Goal: Information Seeking & Learning: Learn about a topic

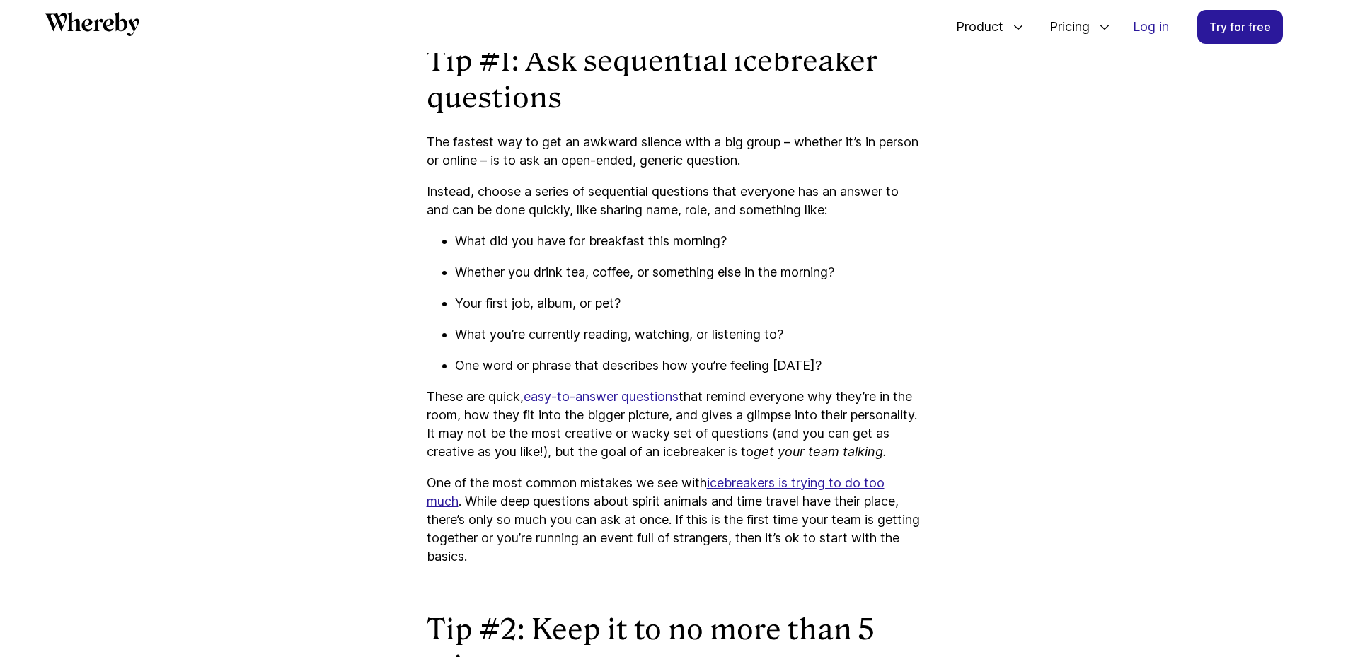
scroll to position [1246, 0]
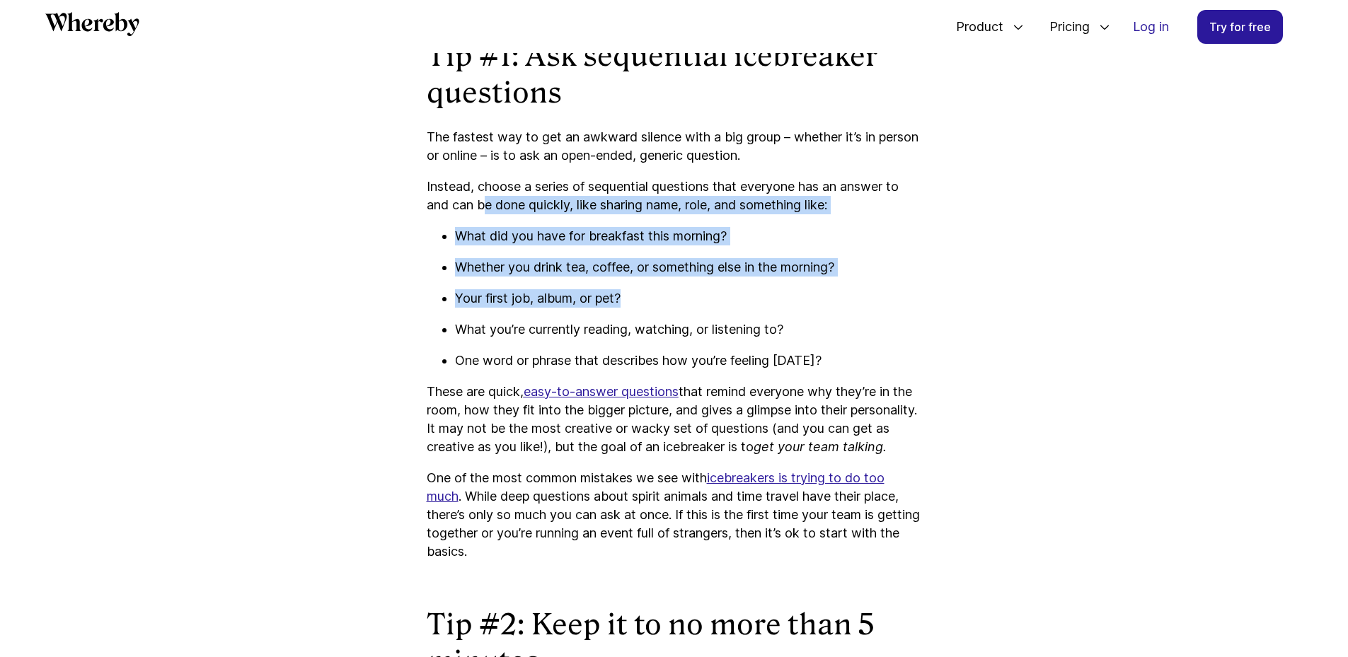
drag, startPoint x: 482, startPoint y: 204, endPoint x: 647, endPoint y: 301, distance: 191.5
click at [594, 284] on ul "What did you have for breakfast this morning? Whether you drink tea, coffee, or…" at bounding box center [674, 298] width 495 height 143
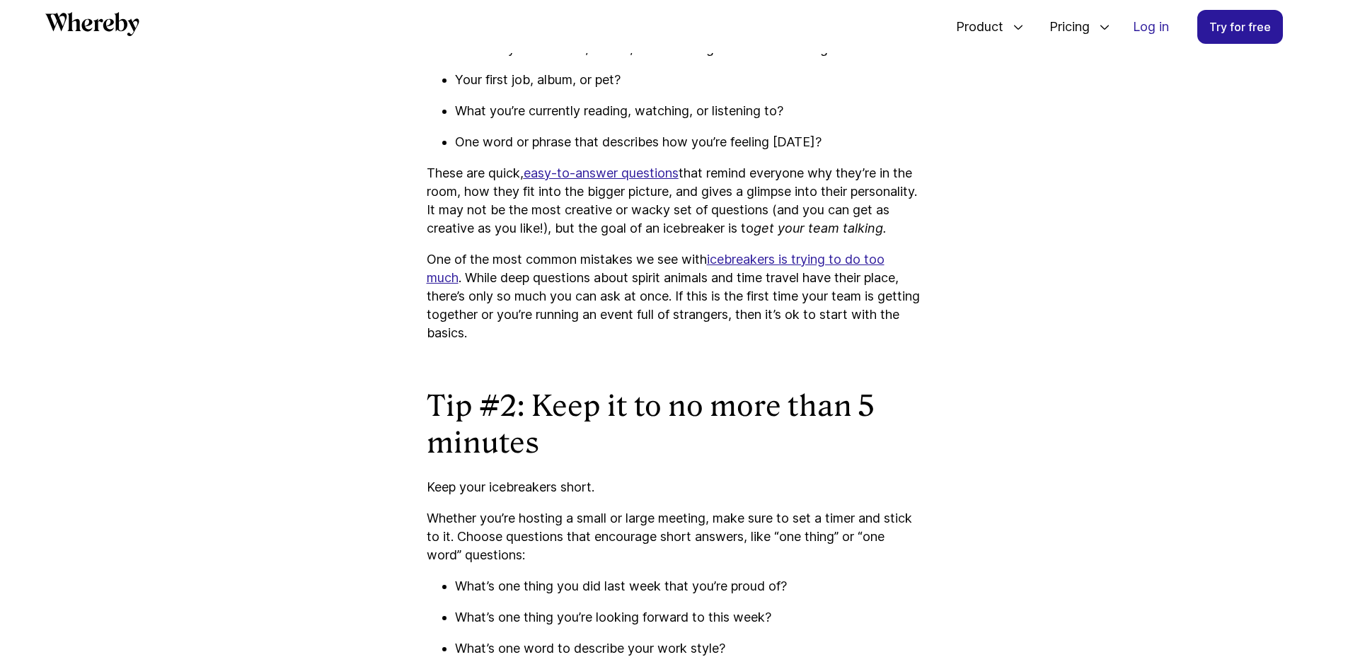
scroll to position [1600, 0]
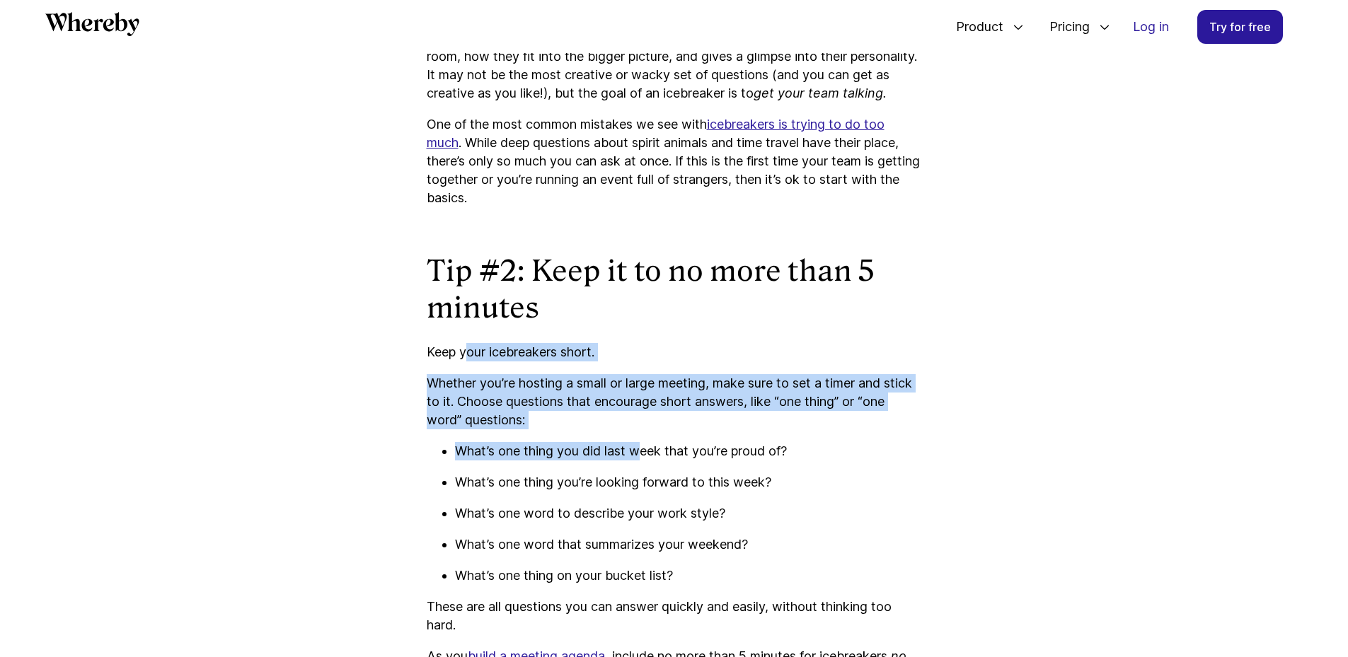
drag, startPoint x: 481, startPoint y: 361, endPoint x: 638, endPoint y: 472, distance: 192.4
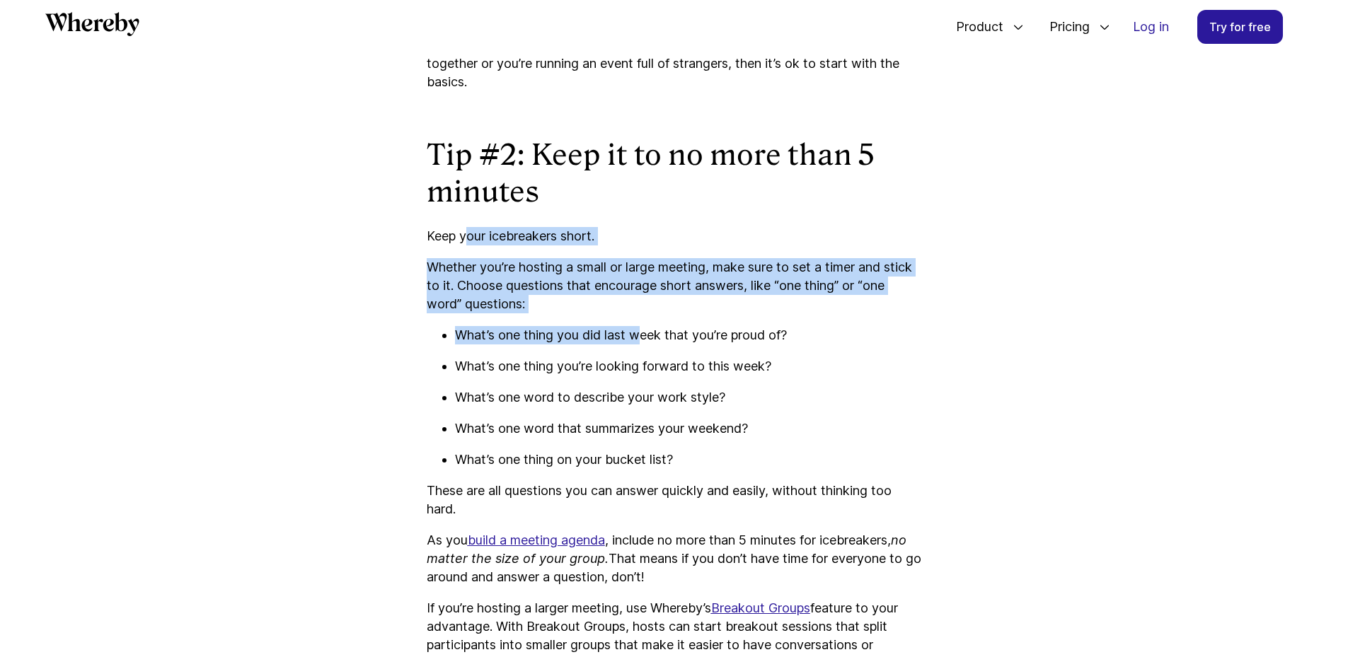
scroll to position [1812, 0]
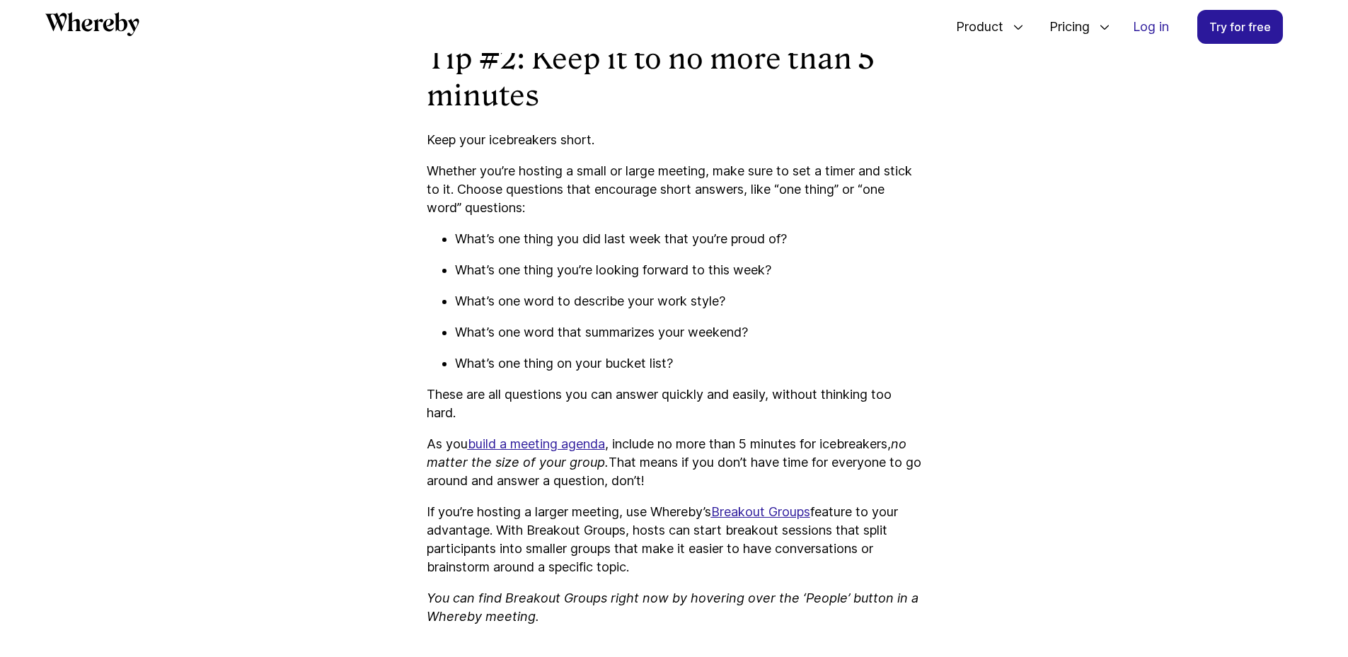
click at [800, 401] on div "“Ok, I’ll start. I’m an Olympic Gold Medalist, I have four dogs all named [PERS…" at bounding box center [674, 546] width 495 height 3533
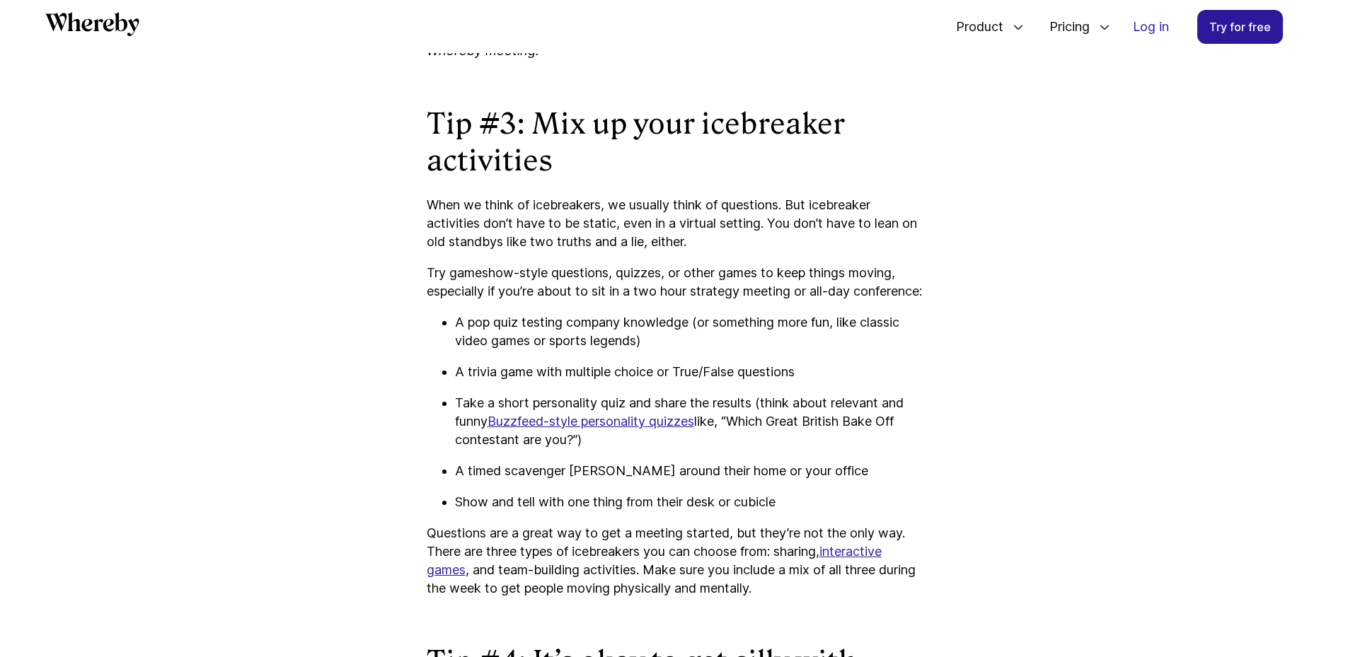
scroll to position [2448, 0]
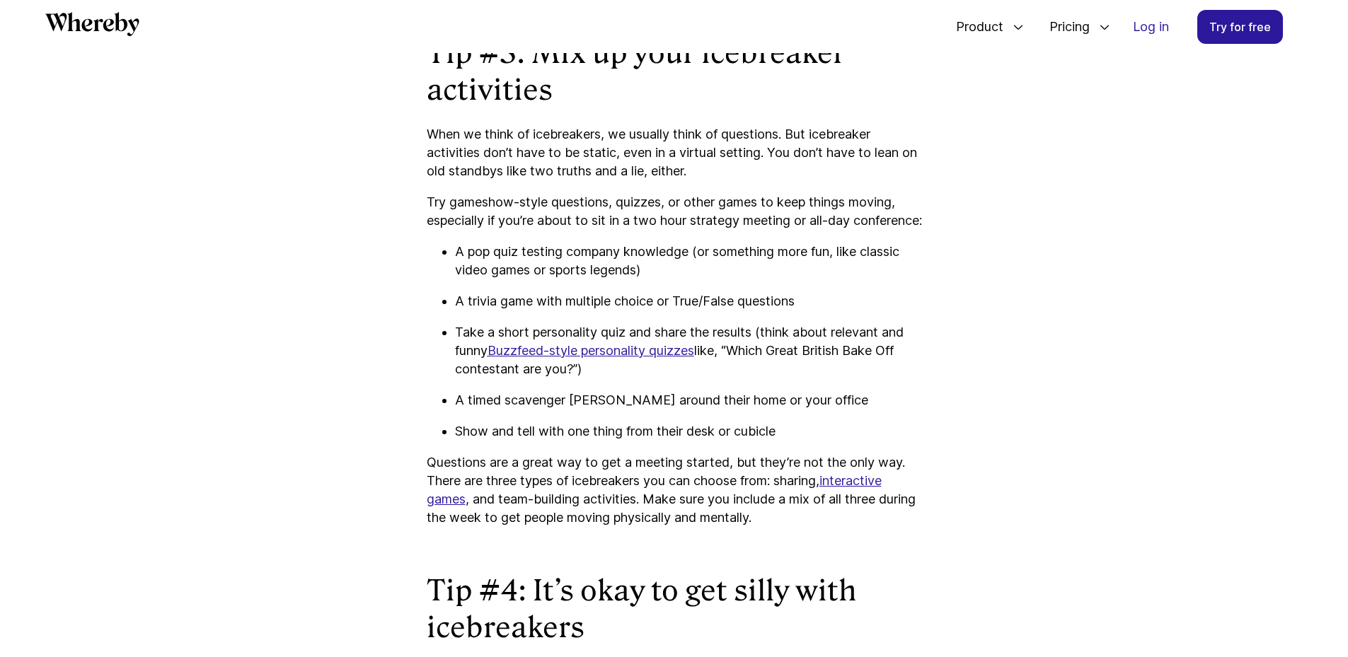
click at [495, 166] on p "When we think of icebreakers, we usually think of questions. But icebreaker act…" at bounding box center [674, 152] width 495 height 55
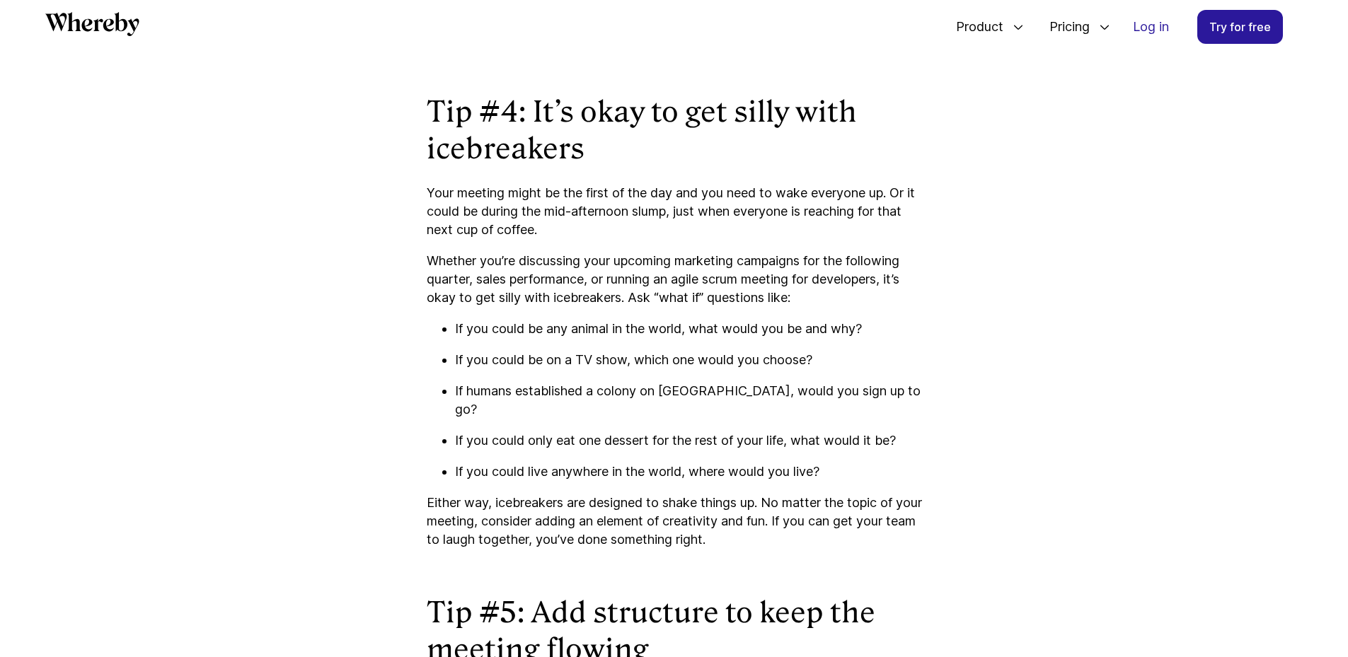
scroll to position [2944, 0]
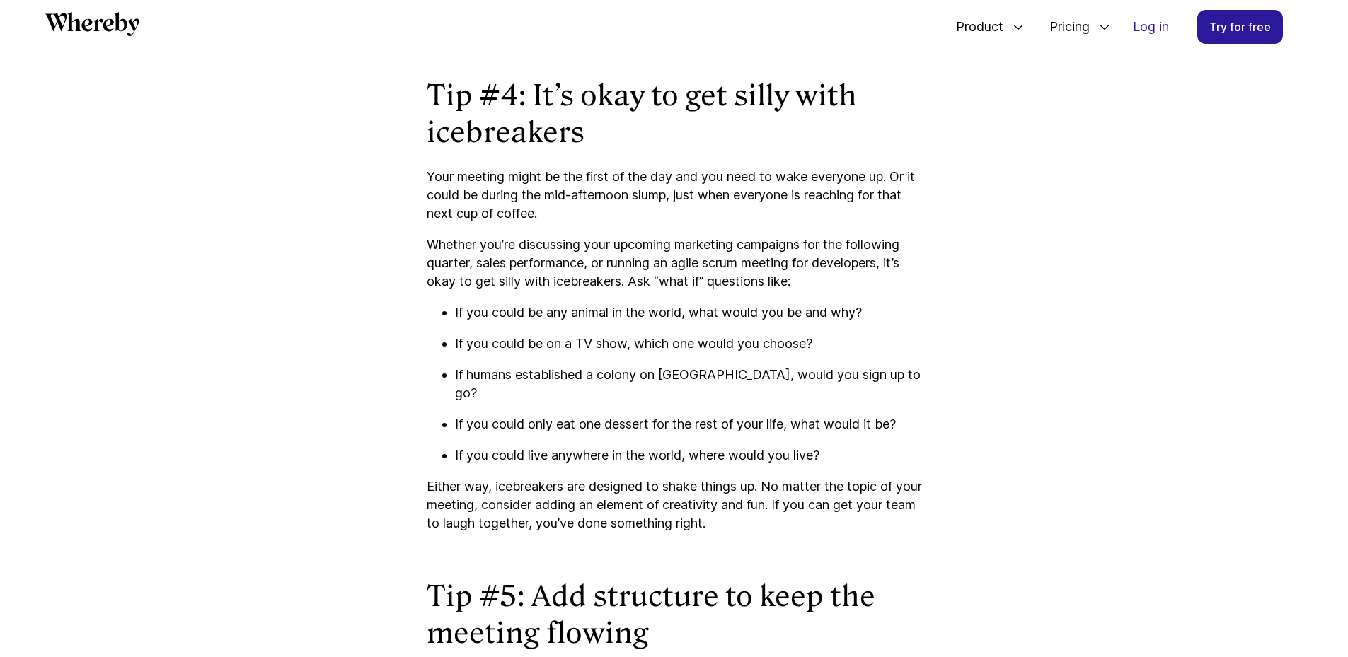
click at [516, 322] on p "If you could be any animal in the world, what would you be and why?" at bounding box center [688, 312] width 467 height 18
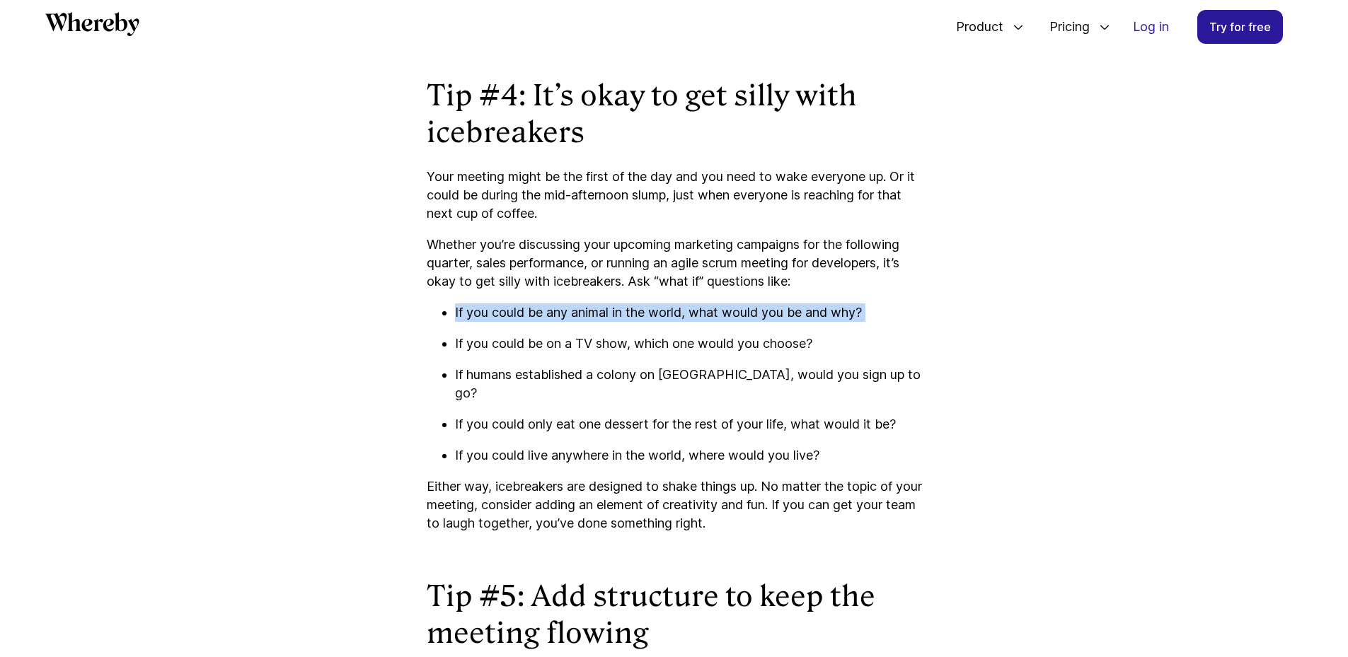
click at [516, 322] on p "If you could be any animal in the world, what would you be and why?" at bounding box center [688, 312] width 467 height 18
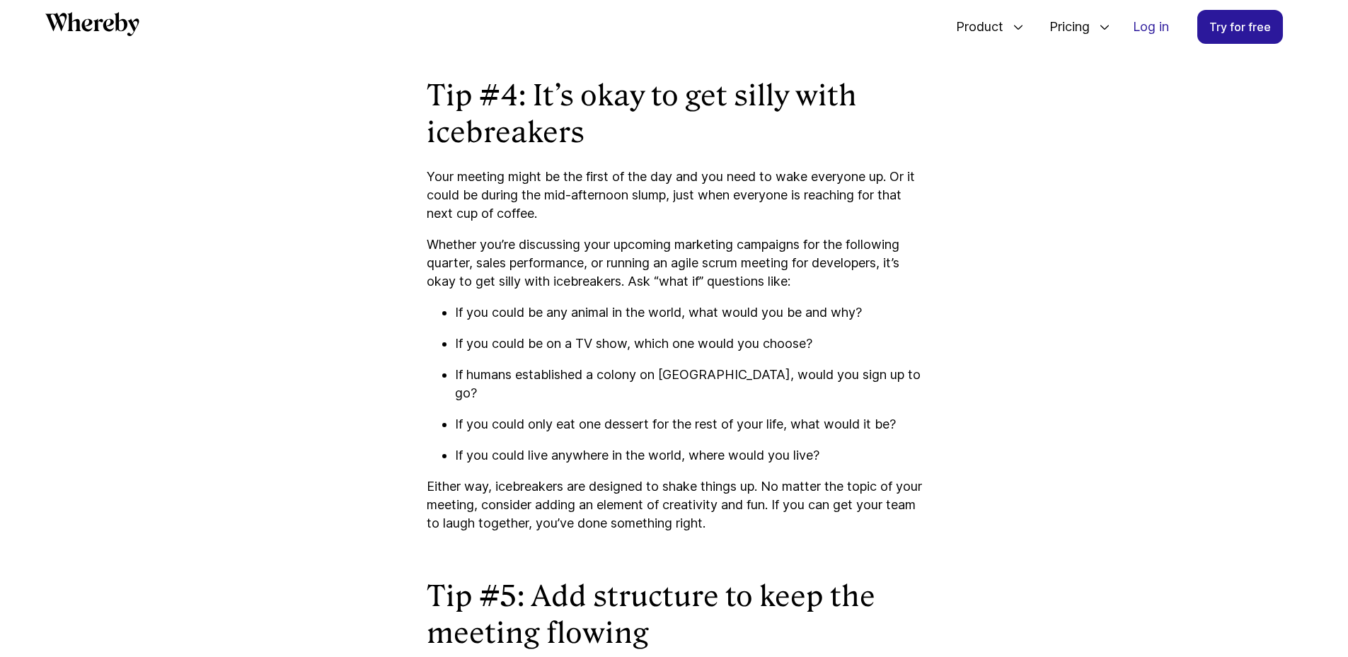
click at [497, 353] on p "If you could be on a TV show, which one would you choose?" at bounding box center [688, 344] width 467 height 18
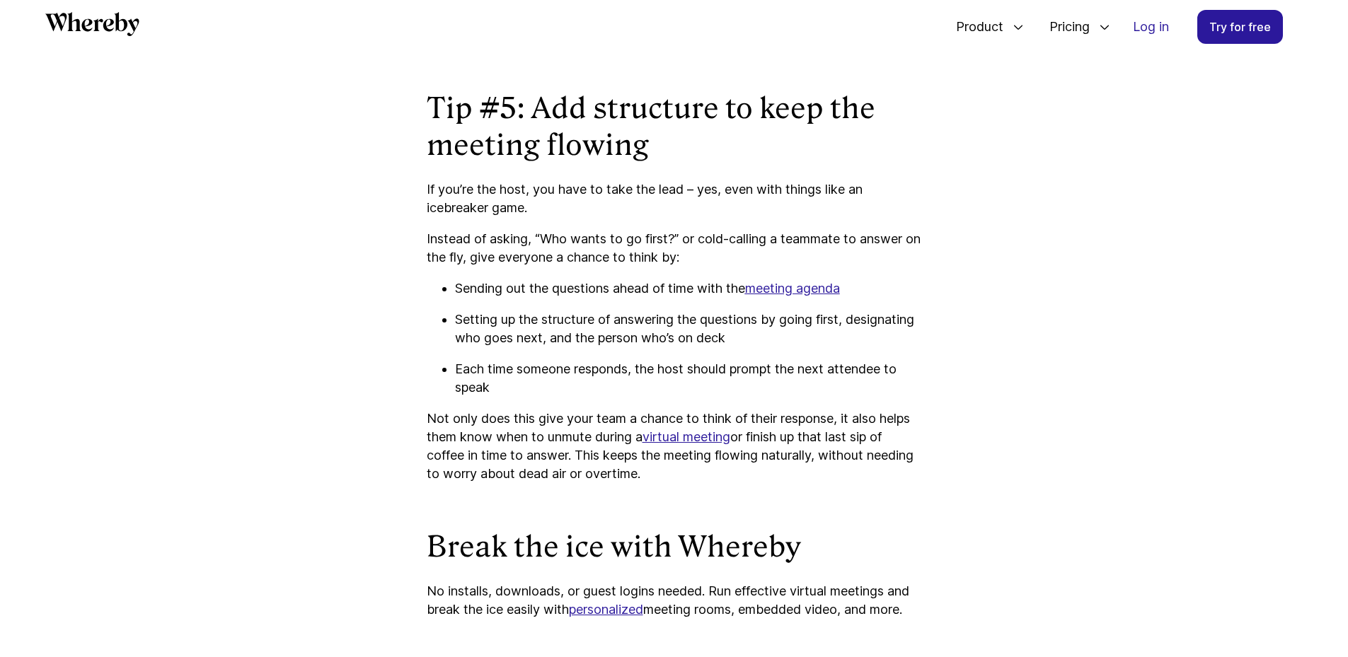
scroll to position [3297, 0]
